Goal: Information Seeking & Learning: Understand process/instructions

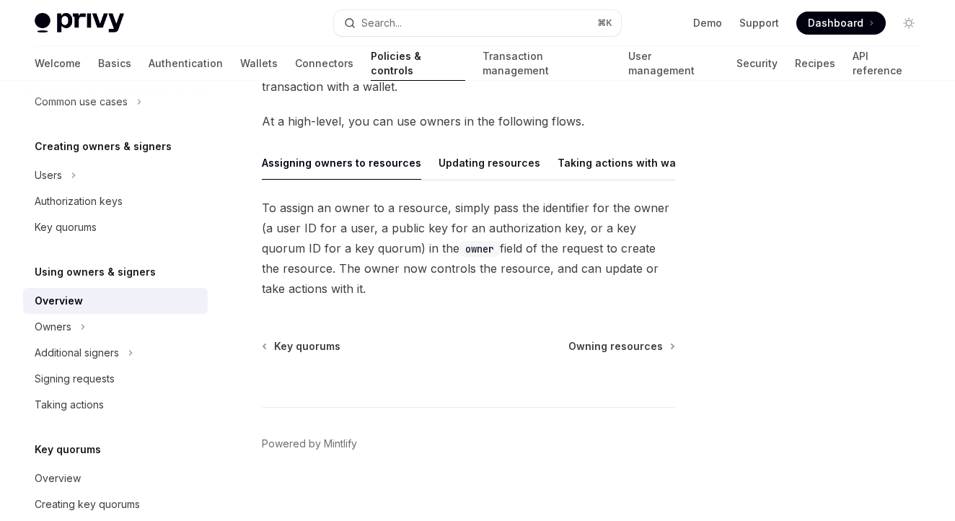
scroll to position [157, 0]
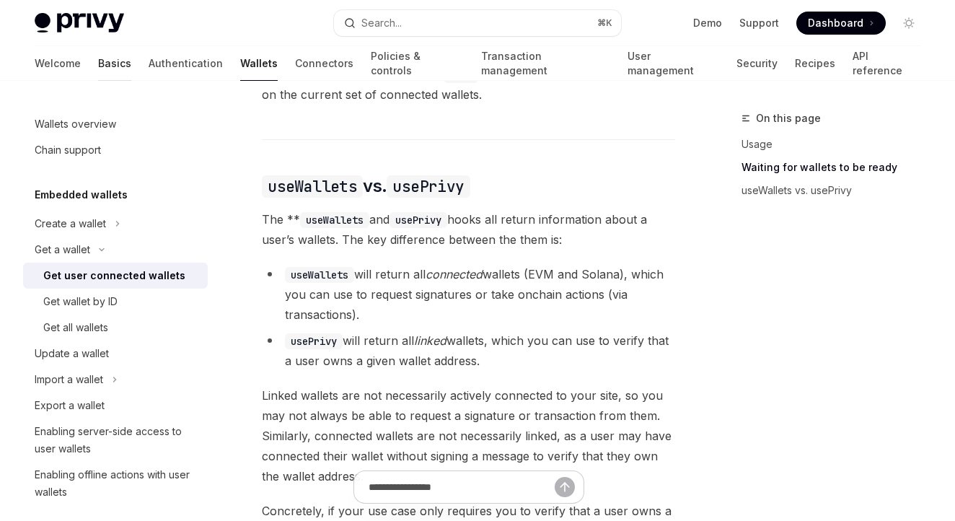
click at [98, 74] on link "Basics" at bounding box center [114, 63] width 33 height 35
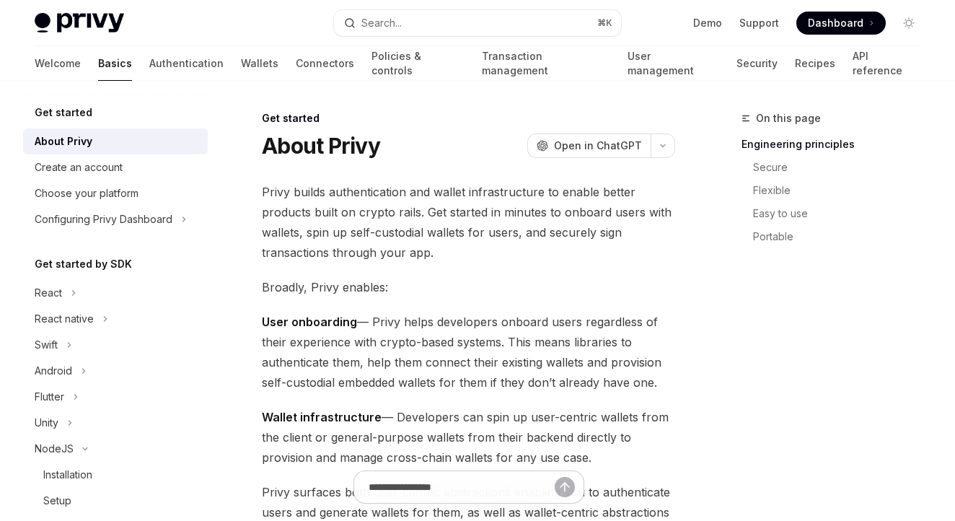
scroll to position [125, 0]
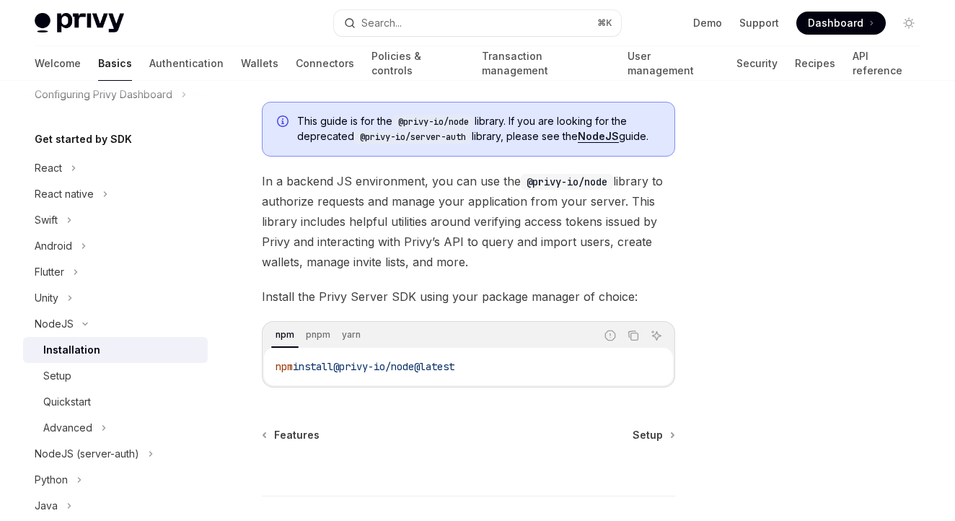
scroll to position [179, 0]
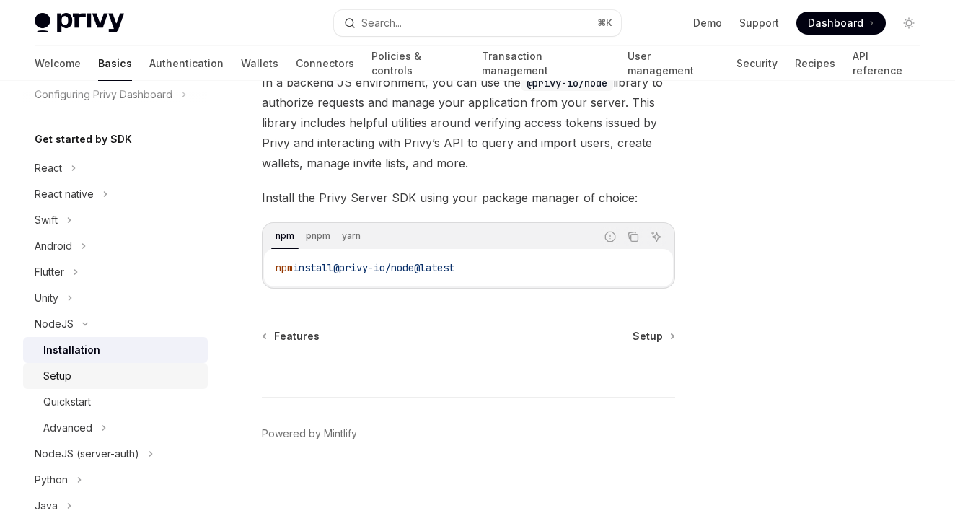
click at [103, 366] on link "Setup" at bounding box center [115, 376] width 185 height 26
type textarea "*"
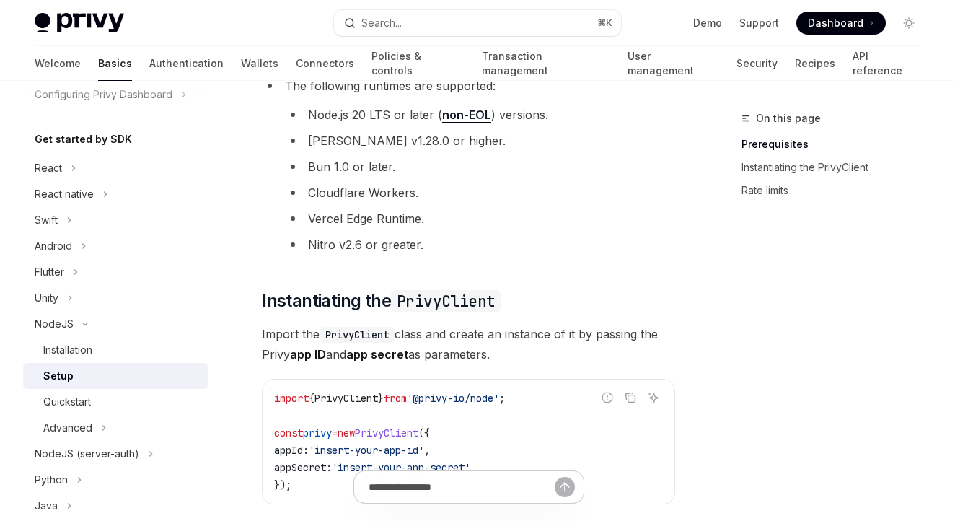
scroll to position [103, 0]
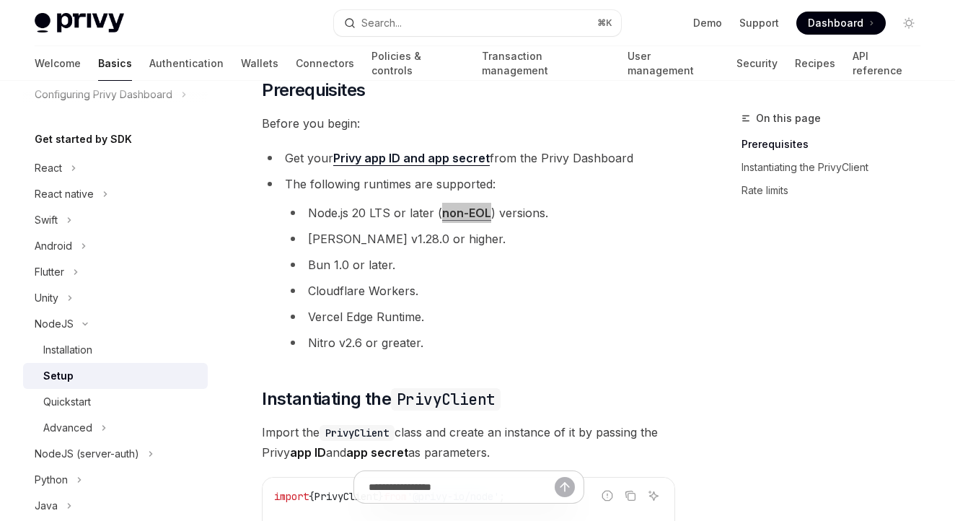
drag, startPoint x: 466, startPoint y: 210, endPoint x: 521, endPoint y: 39, distance: 179.5
click at [0, 0] on div "Privy Docs home page Search... ⌘ K Demo Support Dashboard Dashboard Search... N…" at bounding box center [477, 520] width 955 height 1246
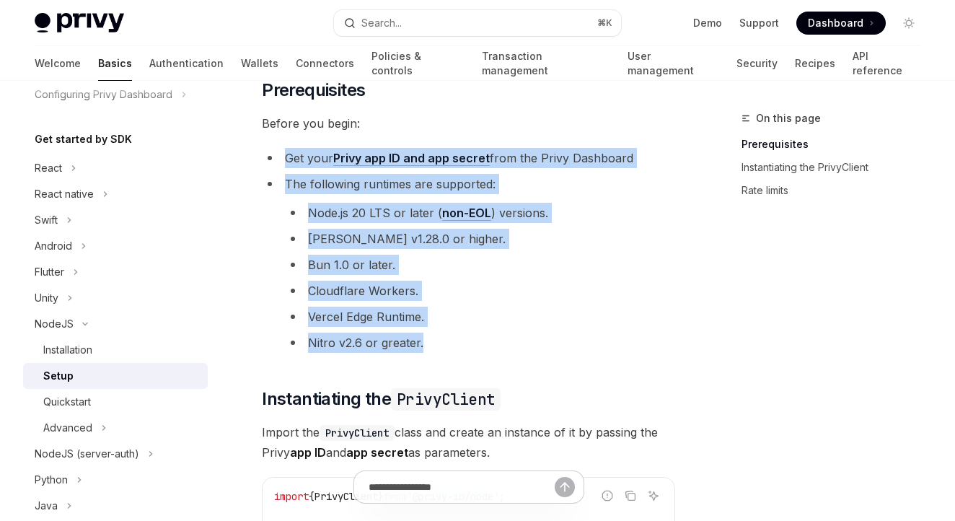
drag, startPoint x: 468, startPoint y: 332, endPoint x: 253, endPoint y: 144, distance: 285.8
copy ul "Get your Privy app ID and app secret from the Privy Dashboard The following run…"
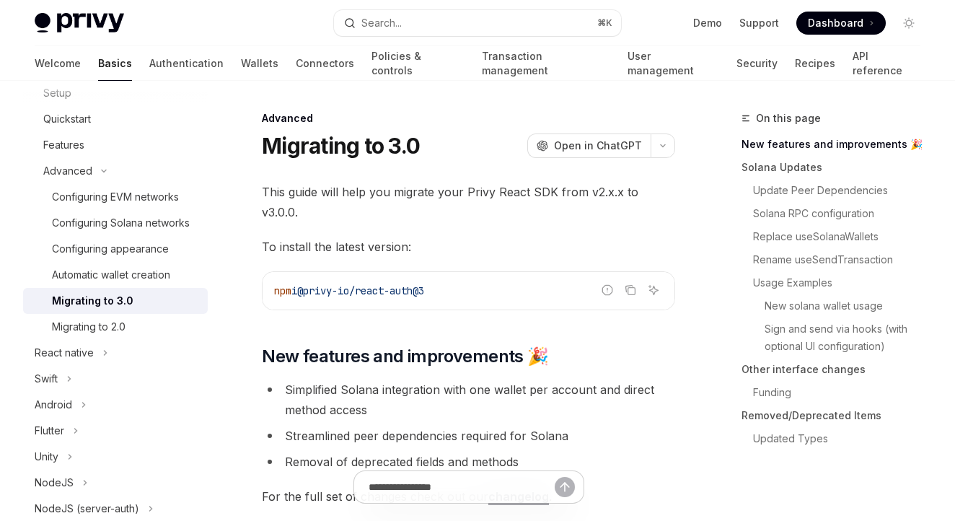
type textarea "*"
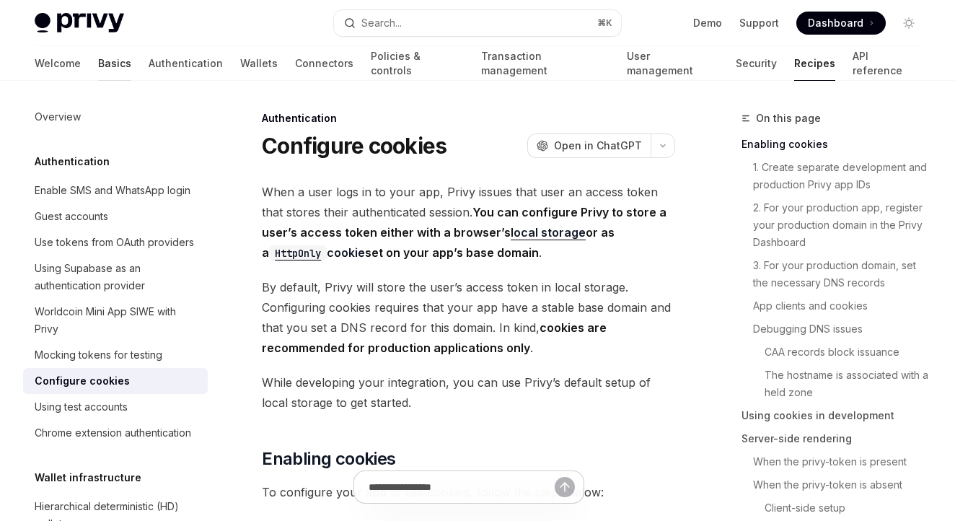
click at [98, 56] on link "Basics" at bounding box center [114, 63] width 33 height 35
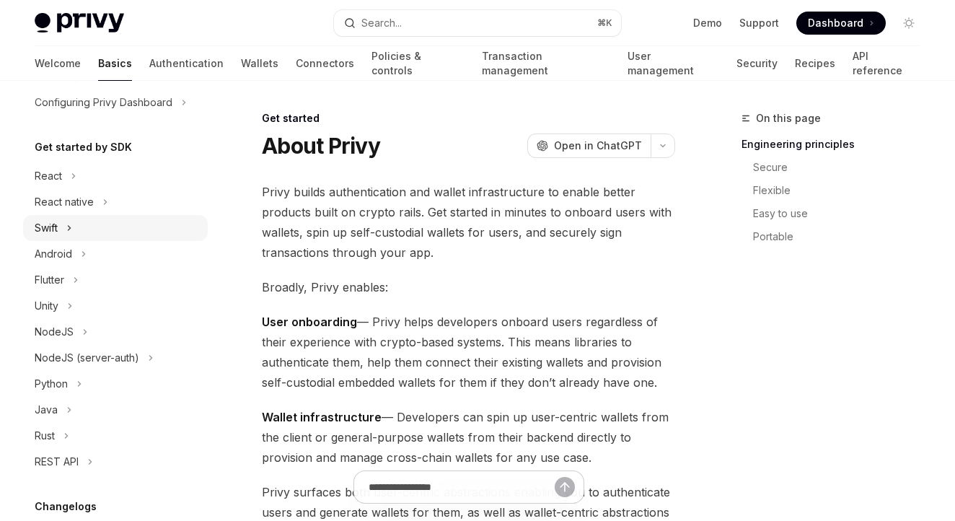
scroll to position [112, 0]
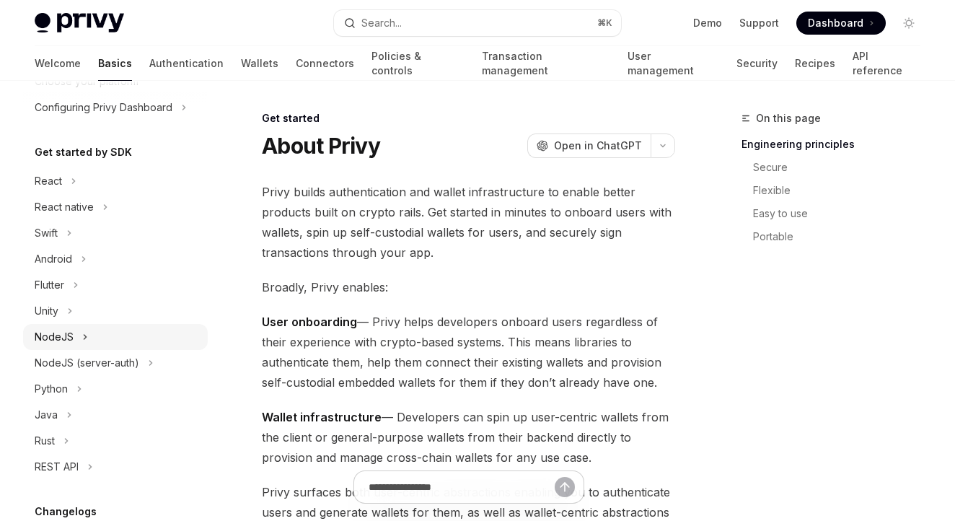
click at [73, 346] on button "NodeJS" at bounding box center [115, 337] width 185 height 26
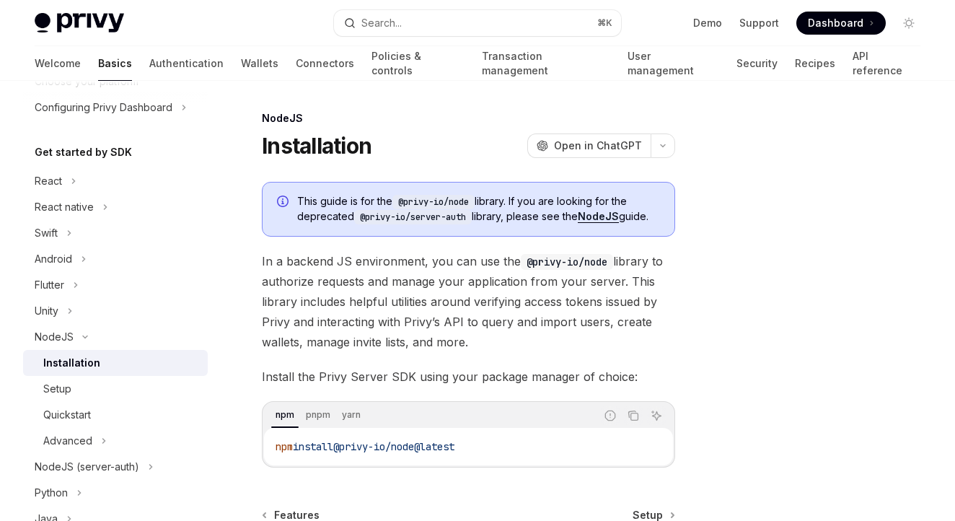
scroll to position [107, 0]
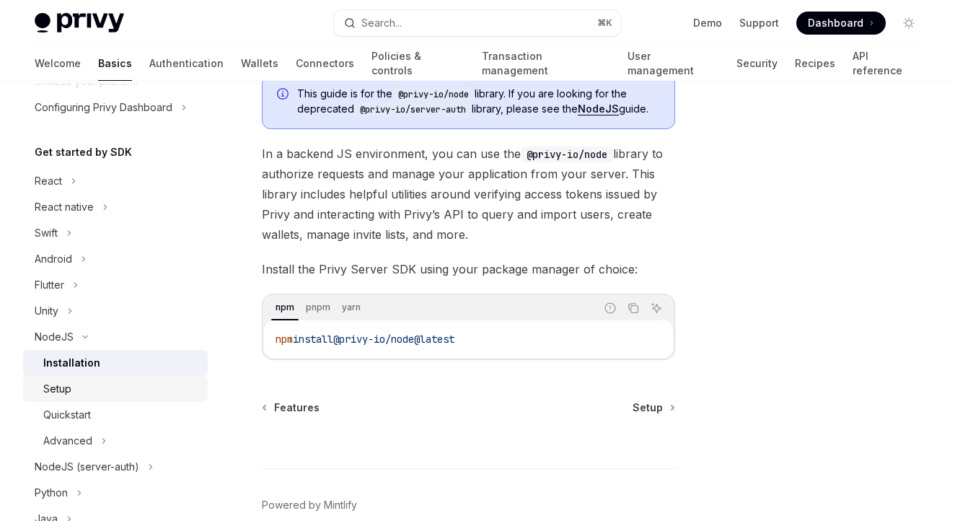
click at [110, 381] on div "Setup" at bounding box center [121, 388] width 156 height 17
type textarea "*"
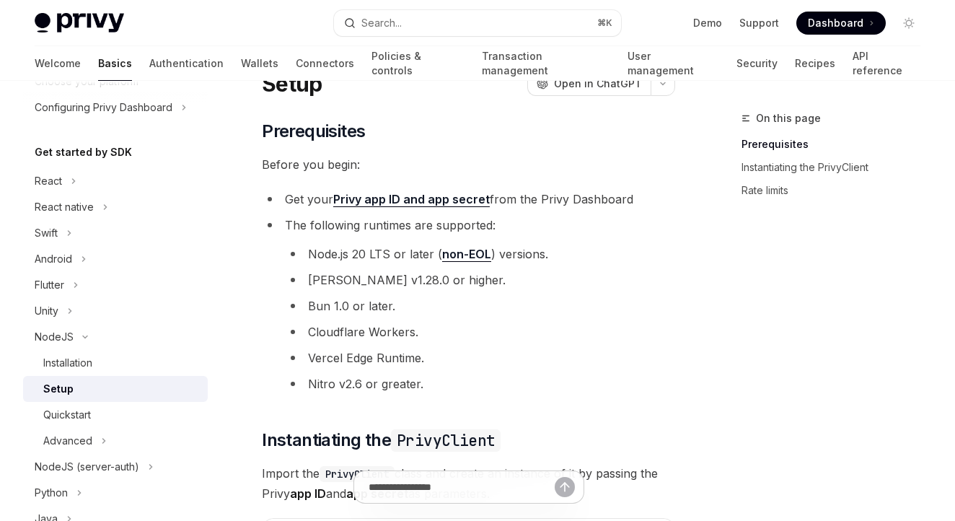
scroll to position [84, 0]
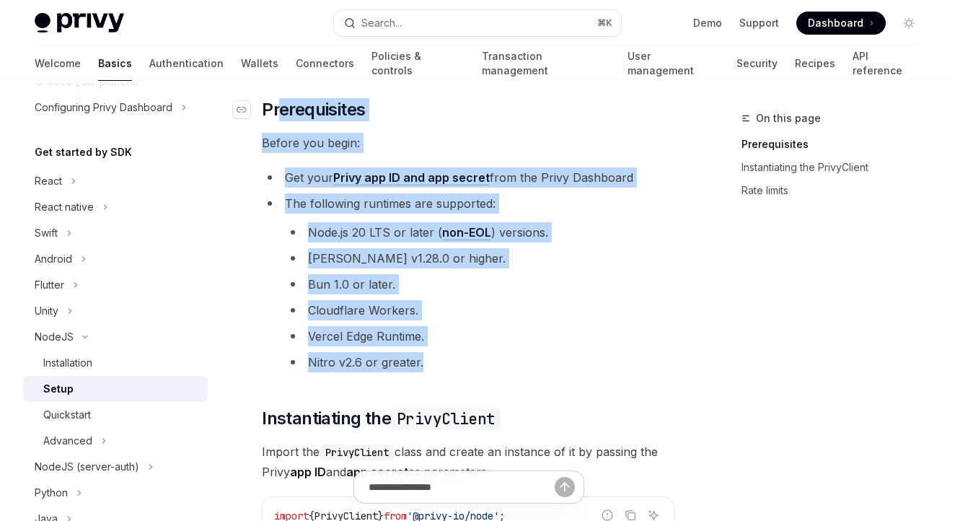
drag, startPoint x: 442, startPoint y: 366, endPoint x: 280, endPoint y: 120, distance: 294.1
click at [280, 120] on div "​ Prerequisites Before you begin: Get your Privy app ID and app secret from the…" at bounding box center [468, 513] width 413 height 831
copy div "erequisites Before you begin: Get your Privy app ID and app secret from the Pri…"
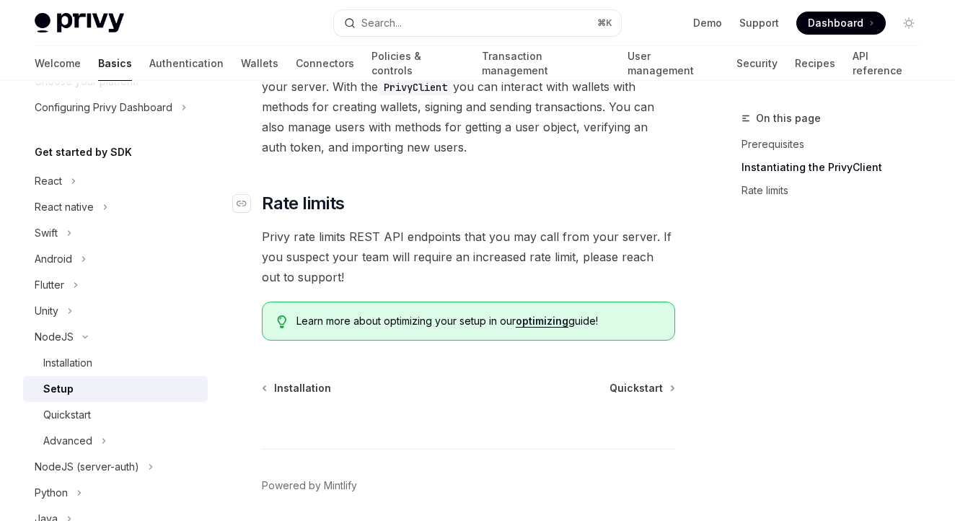
click at [433, 196] on h2 "​ Rate limits" at bounding box center [468, 203] width 413 height 23
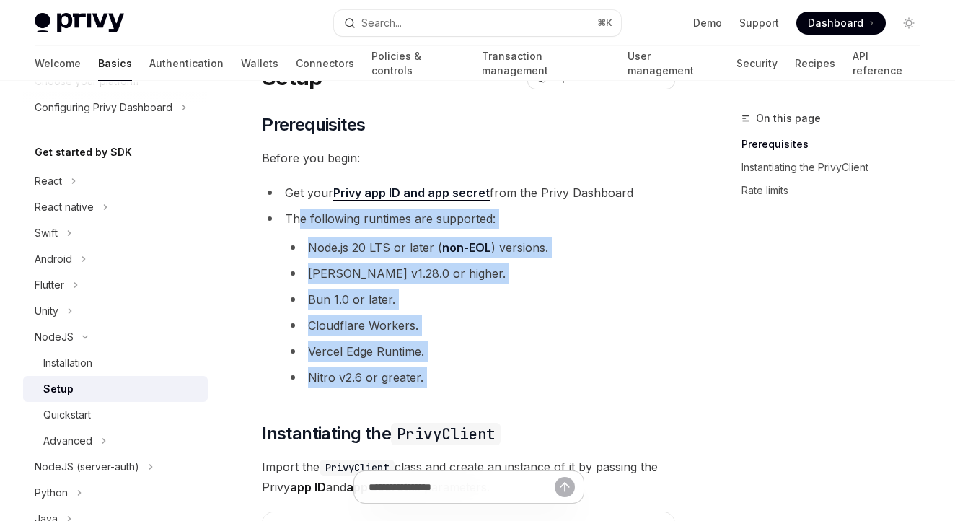
scroll to position [66, 0]
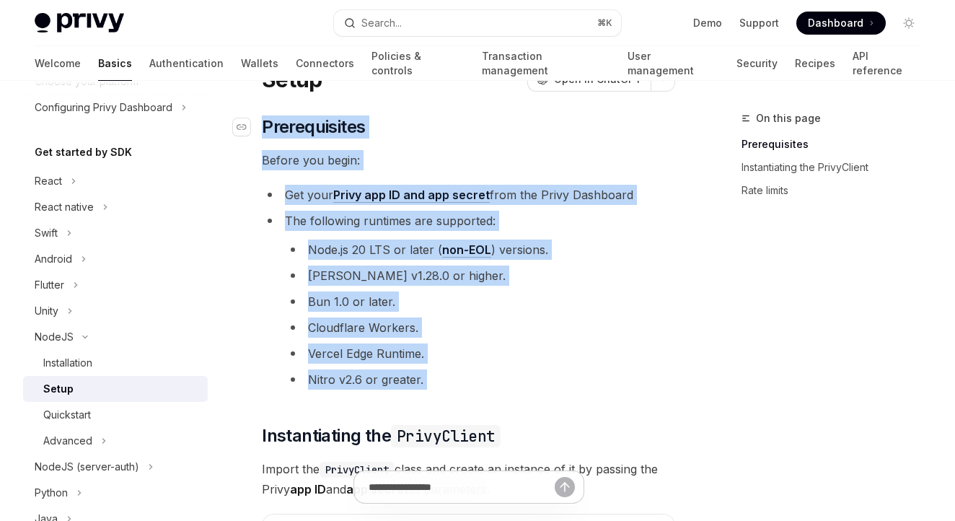
drag, startPoint x: 415, startPoint y: 302, endPoint x: 264, endPoint y: 116, distance: 240.0
click at [264, 116] on div "​ Prerequisites Before you begin: Get your Privy app ID and app secret from the…" at bounding box center [468, 530] width 413 height 831
copy div "Prerequisites Before you begin: Get your Privy app ID and app secret from the P…"
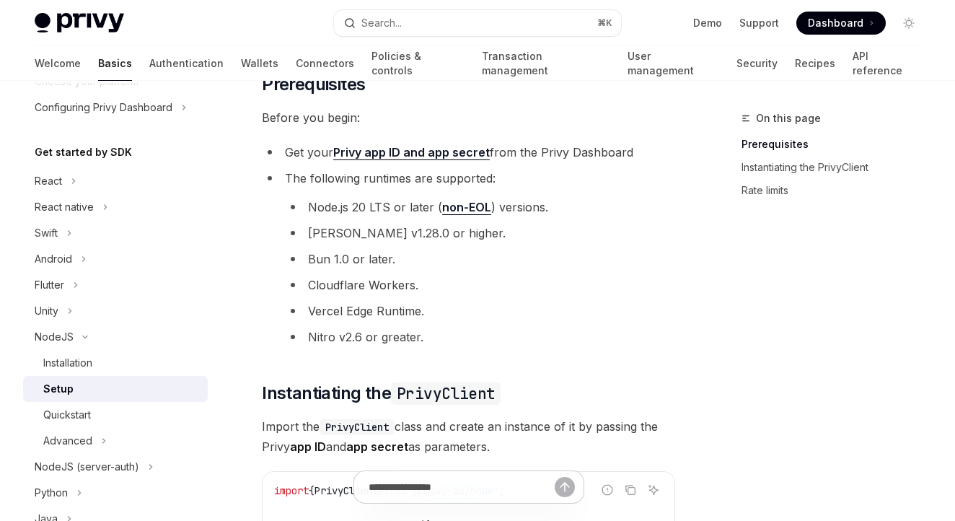
click at [478, 215] on li "Node.js 20 LTS or later ( non-EOL ) versions." at bounding box center [480, 207] width 390 height 20
click at [475, 208] on link "non-EOL" at bounding box center [466, 207] width 49 height 15
